Goal: Navigation & Orientation: Find specific page/section

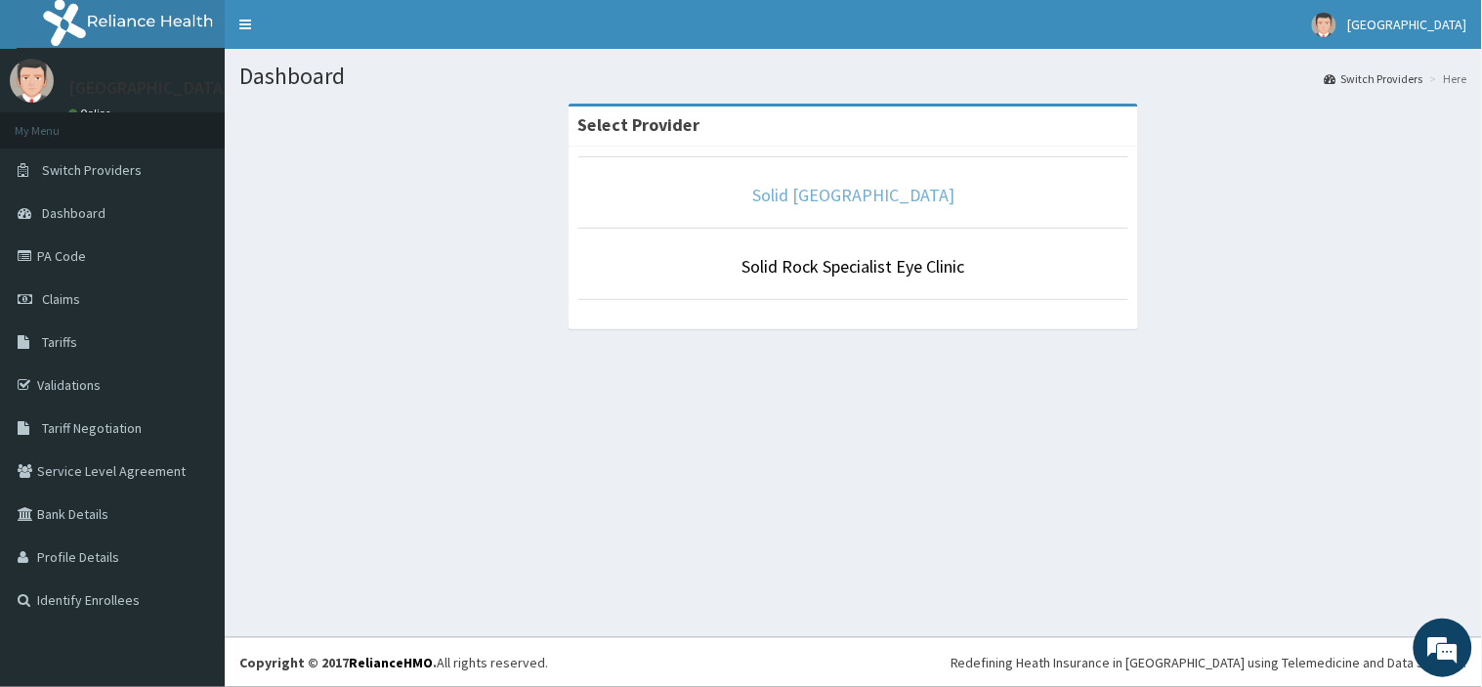
click at [806, 199] on link "Solid [GEOGRAPHIC_DATA]" at bounding box center [853, 195] width 202 height 22
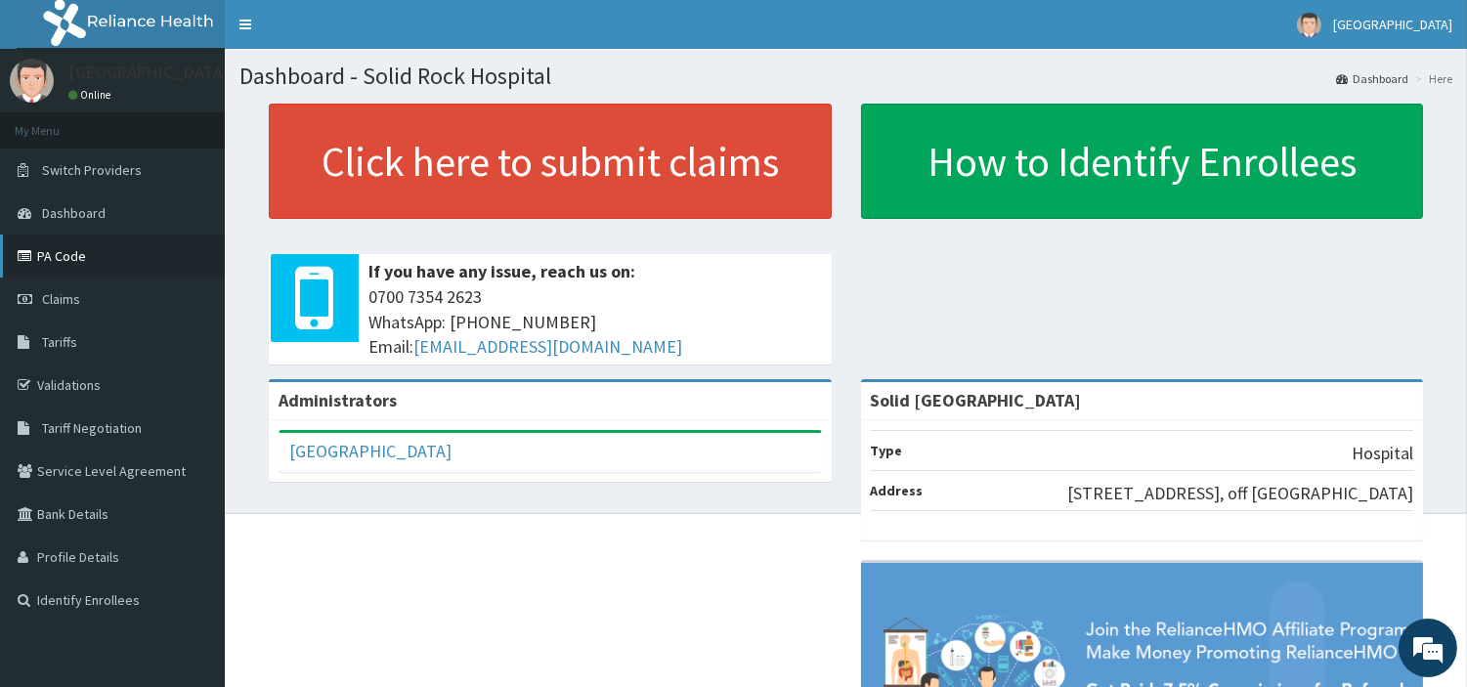
click at [49, 249] on link "PA Code" at bounding box center [112, 255] width 225 height 43
